Goal: Task Accomplishment & Management: Manage account settings

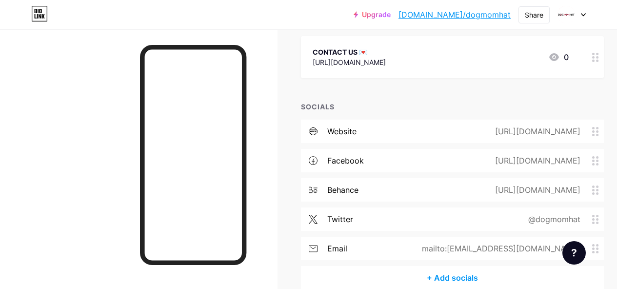
scroll to position [415, 0]
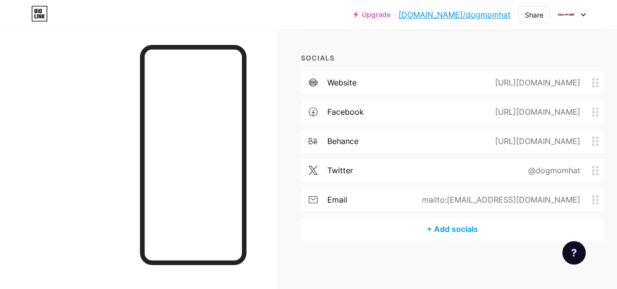
click at [368, 145] on div "behance [URL][DOMAIN_NAME]" at bounding box center [452, 140] width 303 height 23
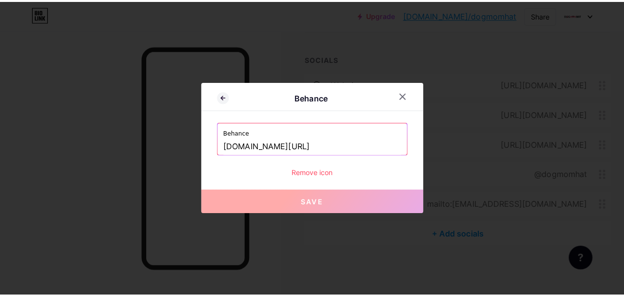
scroll to position [408, 0]
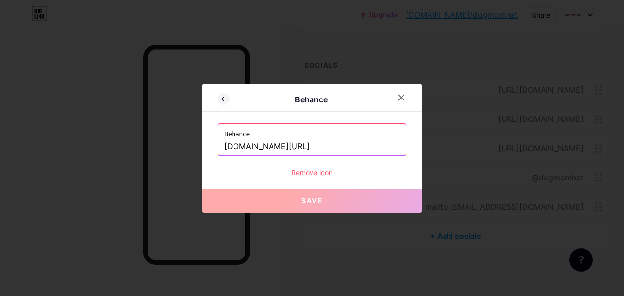
click at [317, 175] on div "Remove icon" at bounding box center [312, 172] width 188 height 10
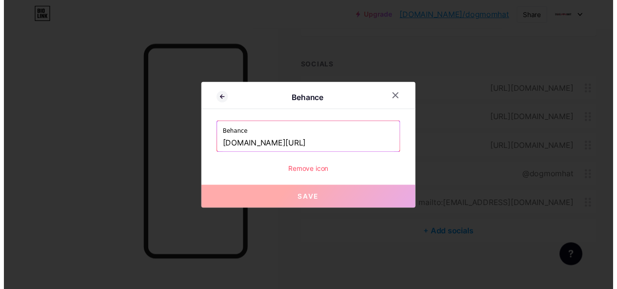
scroll to position [415, 0]
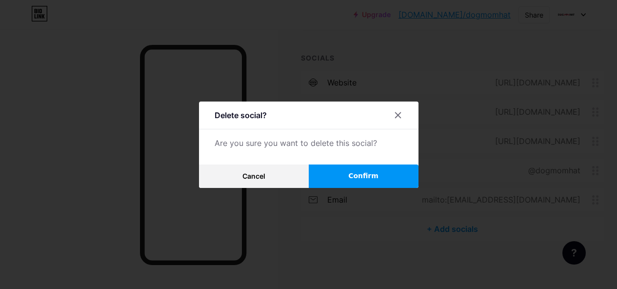
click at [361, 181] on span "Confirm" at bounding box center [363, 176] width 30 height 10
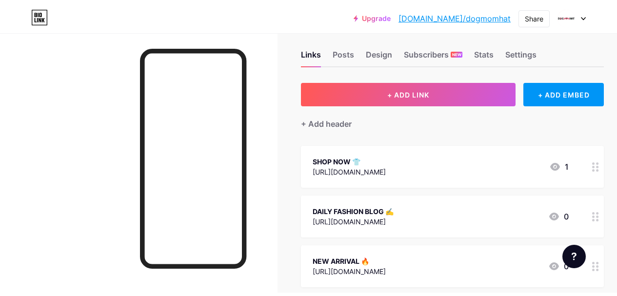
scroll to position [0, 0]
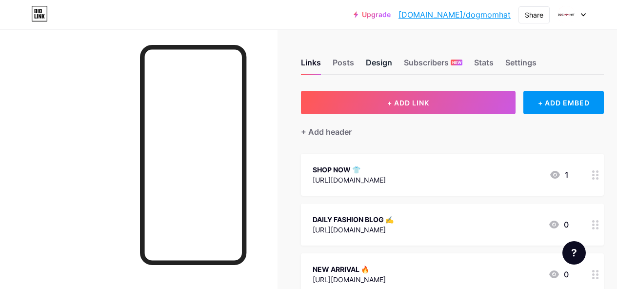
click at [387, 68] on div "Design" at bounding box center [379, 66] width 26 height 18
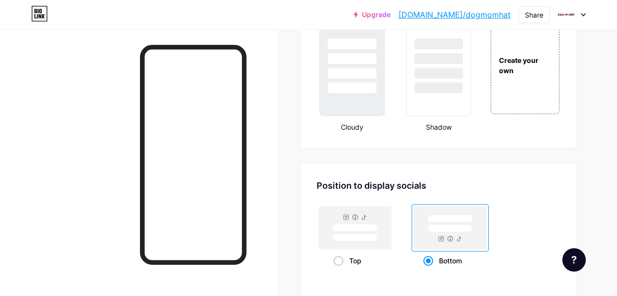
scroll to position [1219, 0]
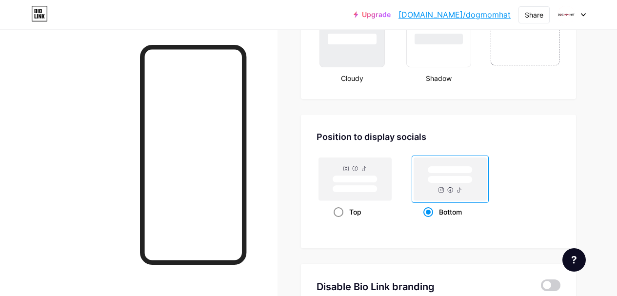
click at [372, 179] on rect at bounding box center [355, 179] width 45 height 7
click at [340, 221] on input "Top" at bounding box center [337, 224] width 6 height 6
radio input "true"
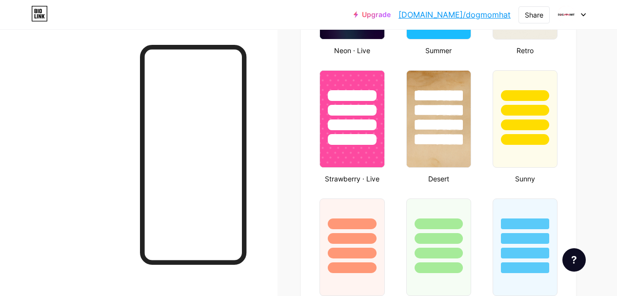
scroll to position [732, 0]
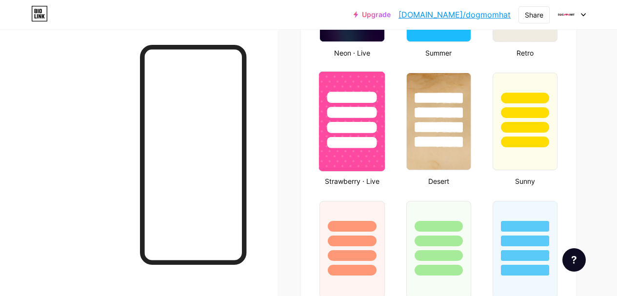
click at [373, 131] on div at bounding box center [352, 127] width 50 height 11
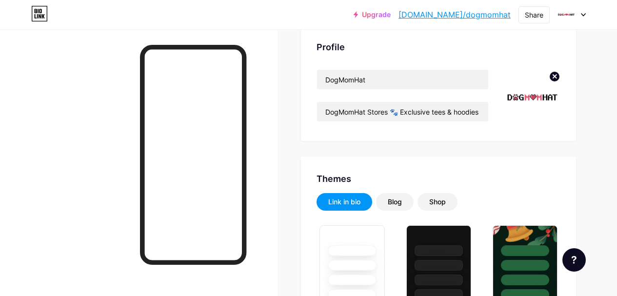
scroll to position [0, 0]
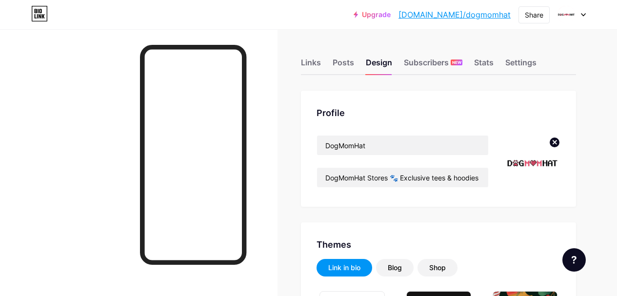
click at [484, 11] on link "[DOMAIN_NAME]/dogmomhat" at bounding box center [454, 15] width 112 height 12
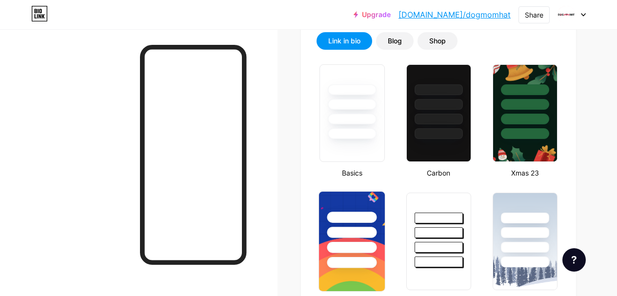
scroll to position [244, 0]
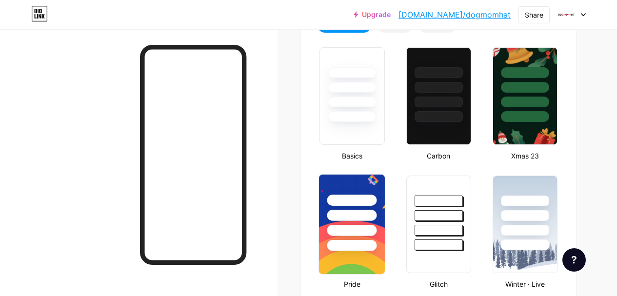
click at [368, 202] on div at bounding box center [352, 200] width 50 height 11
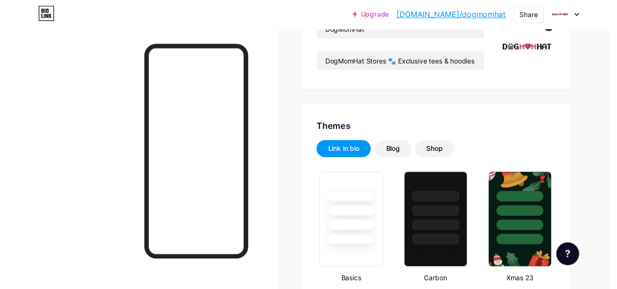
scroll to position [0, 0]
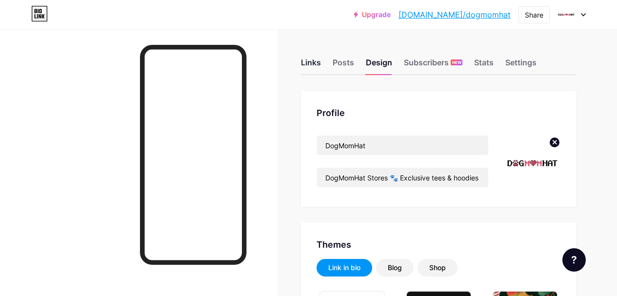
click at [319, 66] on div "Links" at bounding box center [311, 66] width 20 height 18
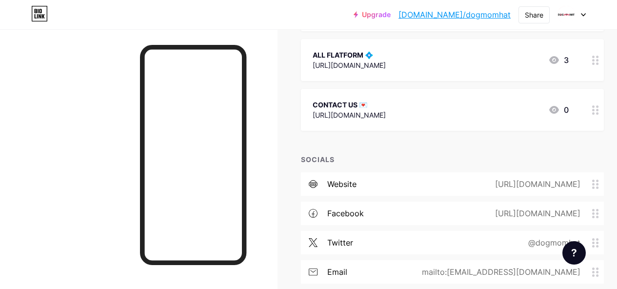
scroll to position [386, 0]
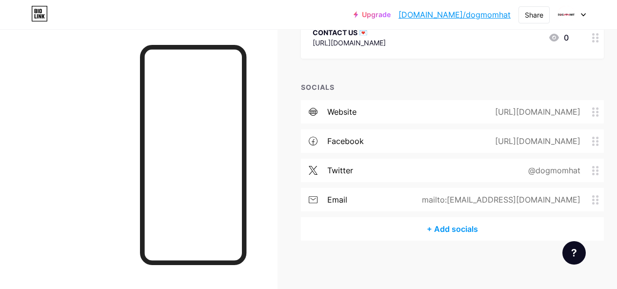
click at [592, 173] on div "@dogmomhat" at bounding box center [552, 170] width 79 height 12
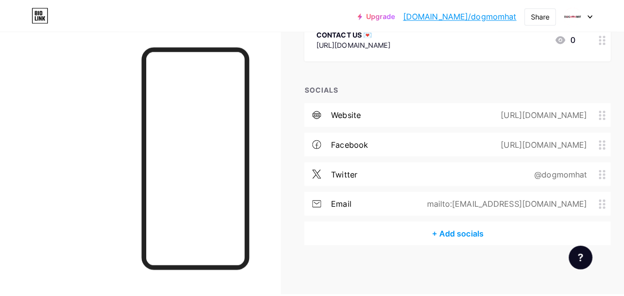
scroll to position [378, 0]
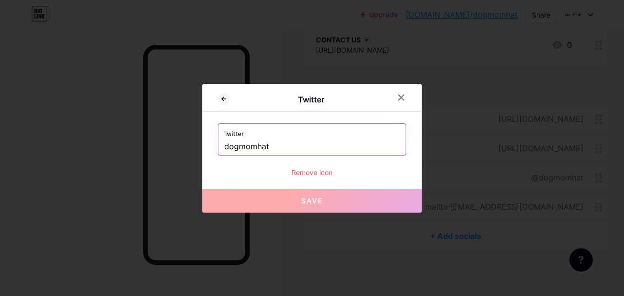
click at [308, 177] on div "Remove icon" at bounding box center [312, 172] width 188 height 10
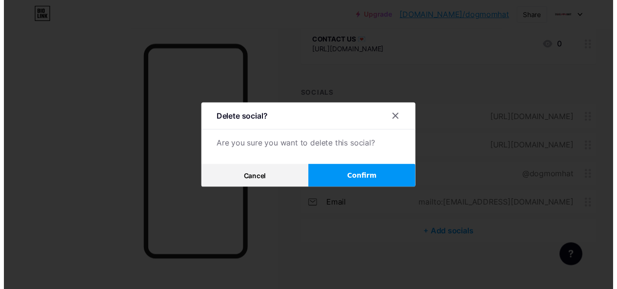
scroll to position [386, 0]
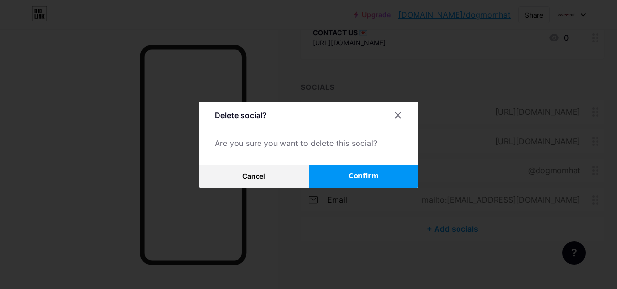
click at [359, 180] on span "Confirm" at bounding box center [363, 176] width 30 height 10
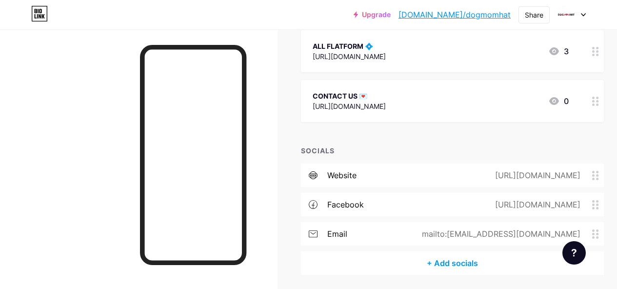
scroll to position [357, 0]
